Goal: Transaction & Acquisition: Purchase product/service

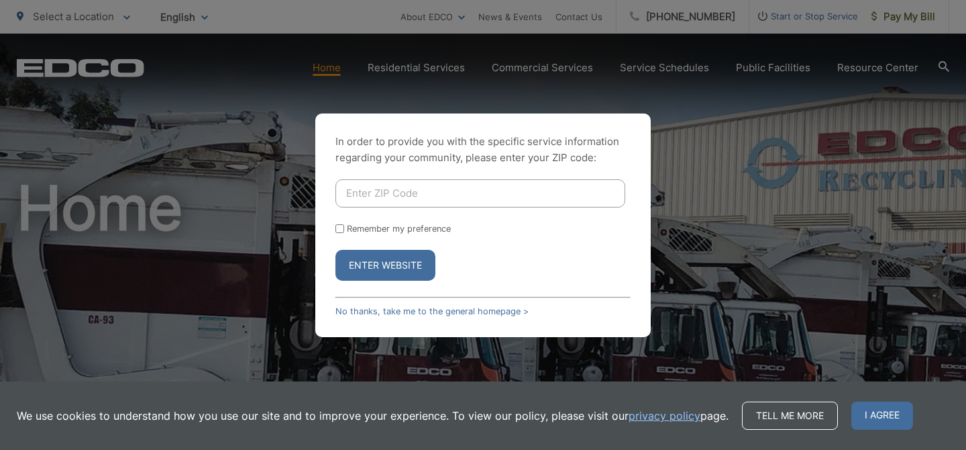
click at [454, 201] on input "Enter ZIP Code" at bounding box center [481, 193] width 290 height 28
click at [713, 162] on div "In order to provide you with the specific service information regarding your co…" at bounding box center [483, 225] width 966 height 450
click at [407, 272] on button "Enter Website" at bounding box center [386, 265] width 100 height 31
click at [380, 256] on button "Enter Website" at bounding box center [386, 265] width 100 height 31
click at [378, 194] on input "Enter ZIP Code" at bounding box center [481, 193] width 290 height 28
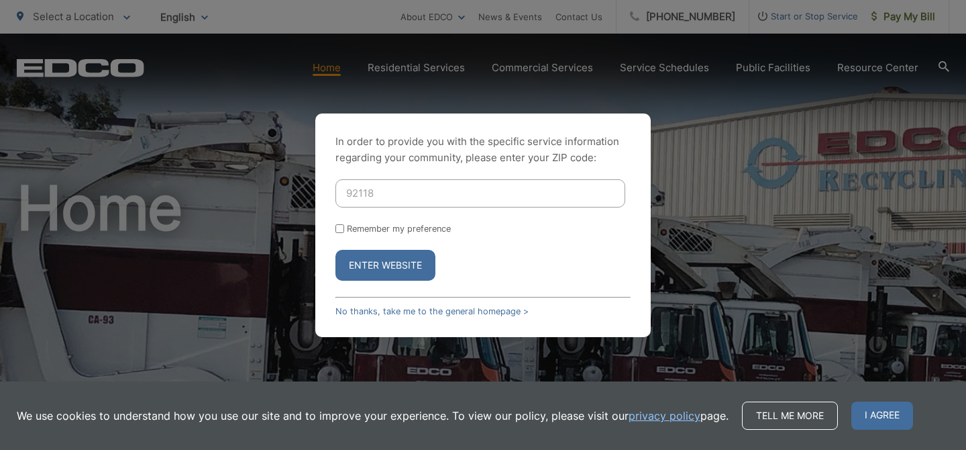
type input "92118"
click at [398, 263] on button "Enter Website" at bounding box center [386, 265] width 100 height 31
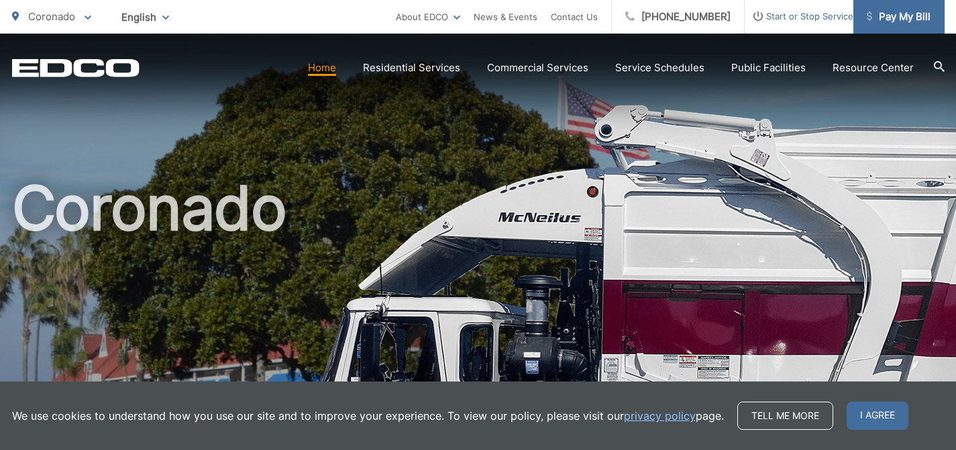
click at [887, 24] on span "Pay My Bill" at bounding box center [899, 17] width 64 height 16
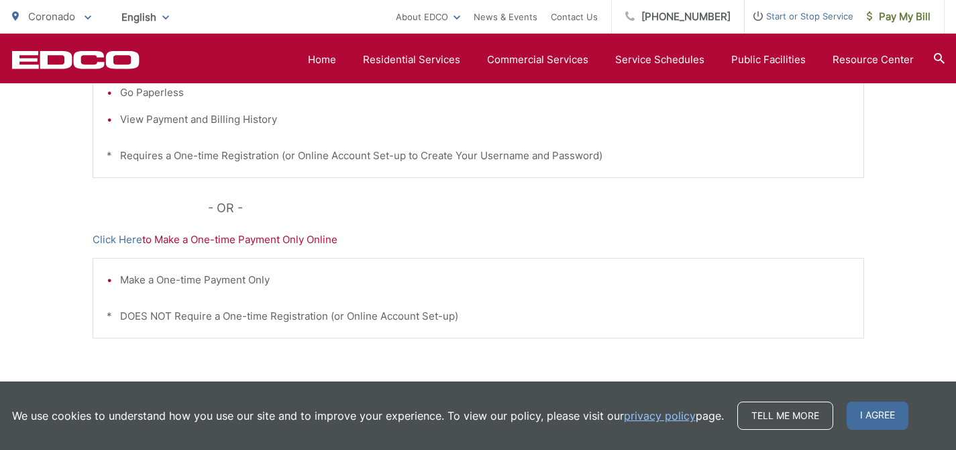
scroll to position [438, 0]
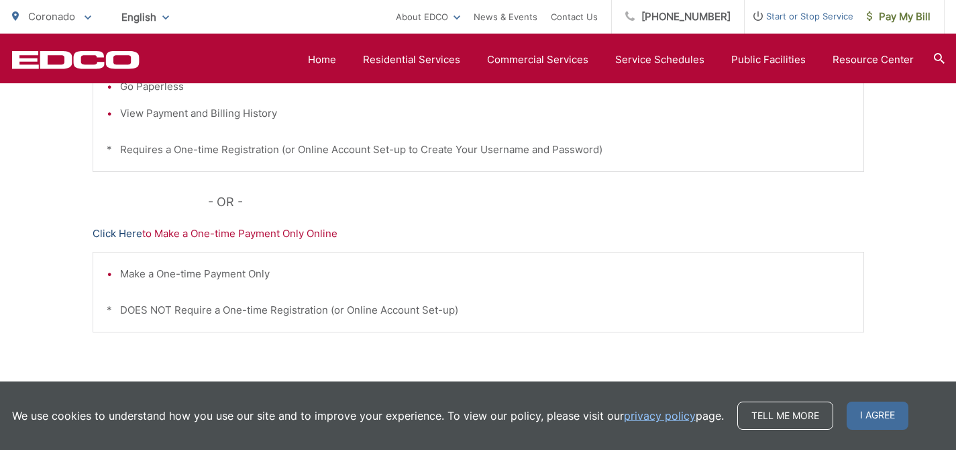
click at [126, 236] on link "Click Here" at bounding box center [118, 233] width 50 height 16
click at [129, 235] on link "Click Here" at bounding box center [118, 233] width 50 height 16
